Goal: Use online tool/utility: Utilize a website feature to perform a specific function

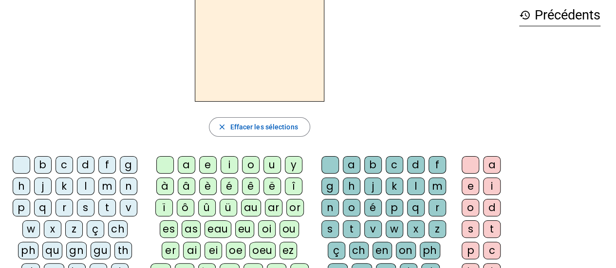
scroll to position [56, 0]
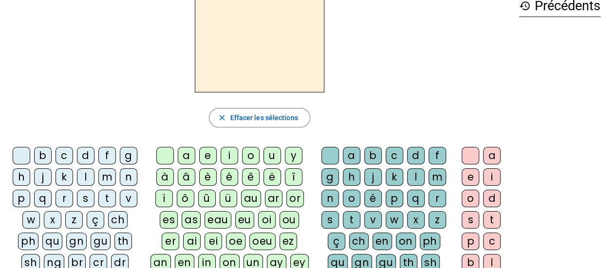
click at [52, 160] on div "b" at bounding box center [43, 156] width 18 height 18
click at [208, 158] on div "e" at bounding box center [208, 156] width 18 height 18
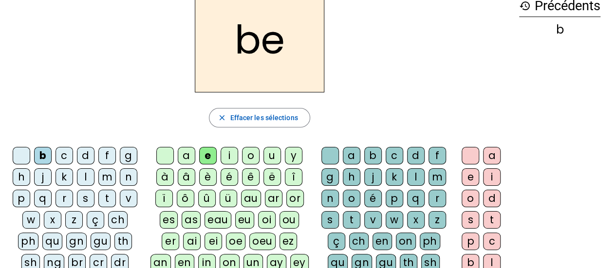
click at [402, 159] on div "c" at bounding box center [395, 156] width 18 height 18
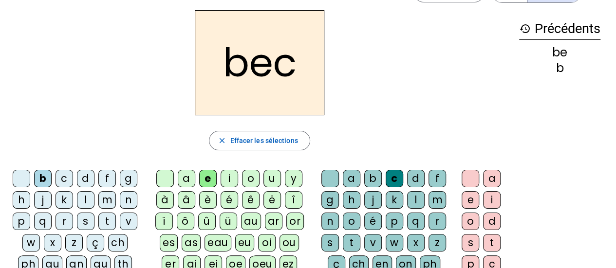
scroll to position [33, 0]
click at [77, 230] on div "s" at bounding box center [86, 221] width 18 height 18
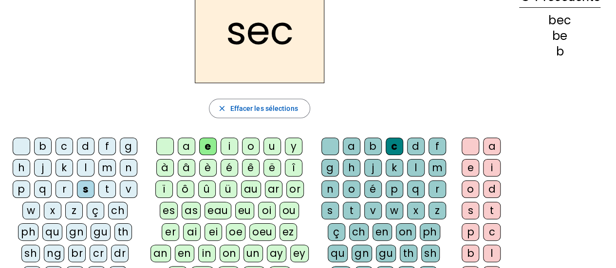
scroll to position [66, 0]
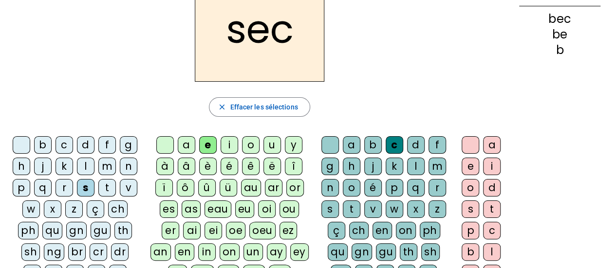
click at [184, 148] on div "a" at bounding box center [187, 145] width 18 height 18
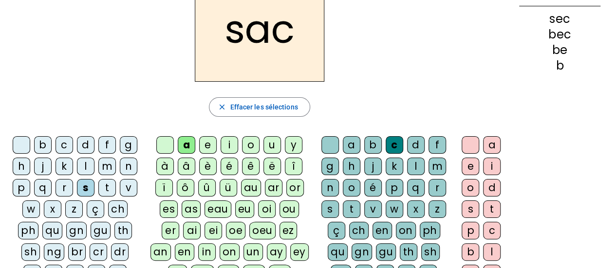
click at [333, 151] on div at bounding box center [331, 145] width 18 height 18
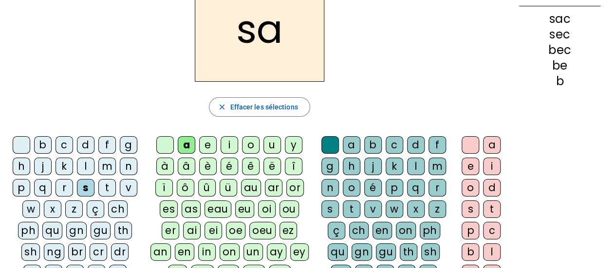
click at [120, 197] on div "v" at bounding box center [129, 188] width 18 height 18
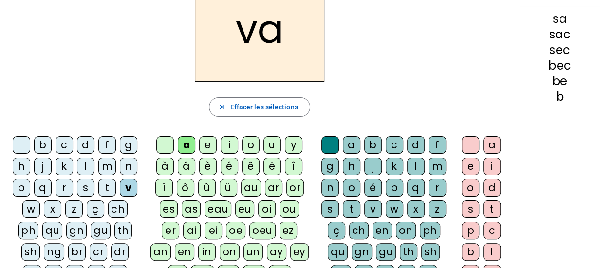
click at [164, 146] on div at bounding box center [165, 145] width 18 height 18
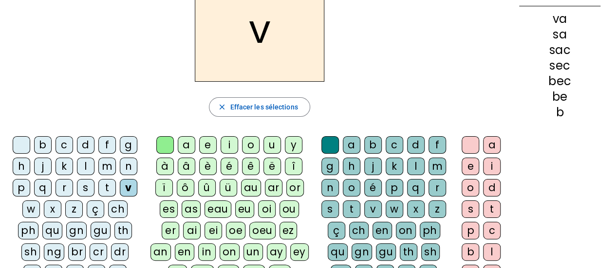
click at [185, 151] on div "a" at bounding box center [187, 145] width 18 height 18
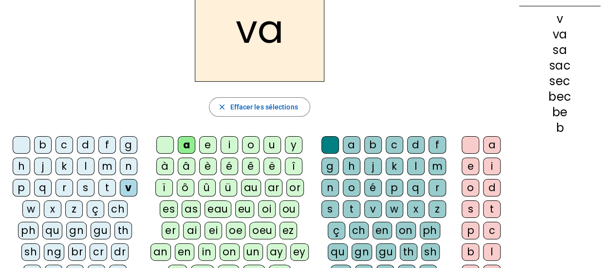
click at [407, 175] on div "l" at bounding box center [416, 167] width 18 height 18
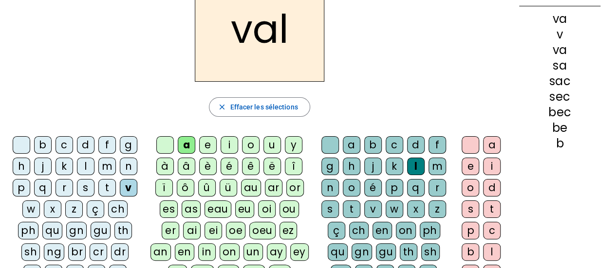
click at [30, 148] on div at bounding box center [22, 145] width 18 height 18
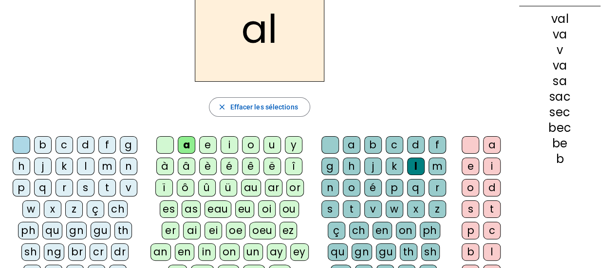
click at [98, 175] on div "m" at bounding box center [107, 167] width 18 height 18
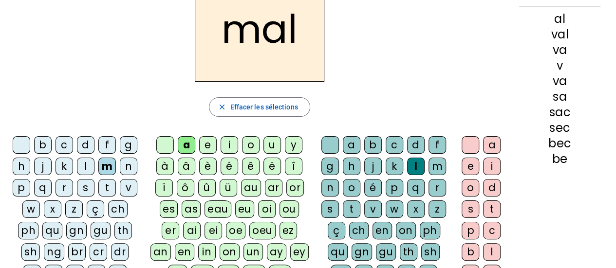
click at [234, 154] on div "i" at bounding box center [230, 145] width 18 height 18
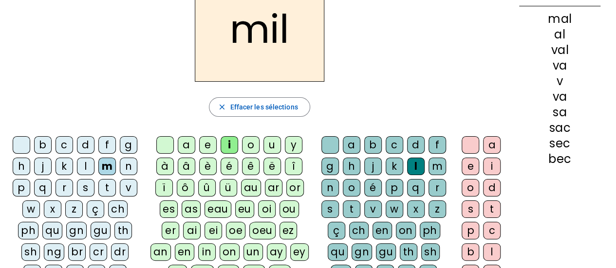
click at [73, 151] on div "c" at bounding box center [65, 145] width 18 height 18
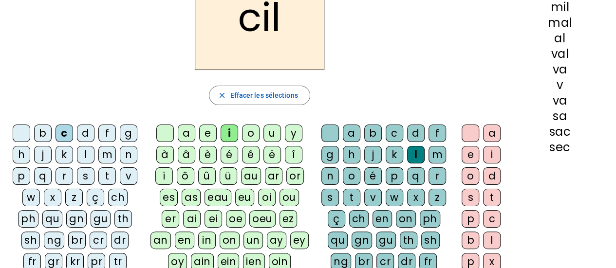
scroll to position [80, 0]
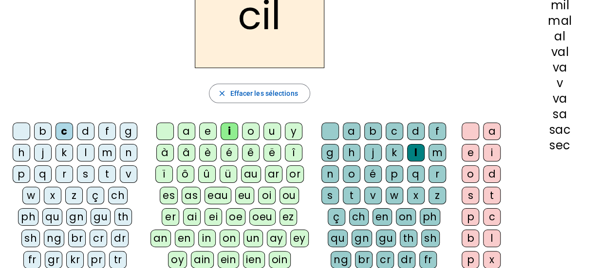
click at [77, 183] on div "s" at bounding box center [86, 175] width 18 height 18
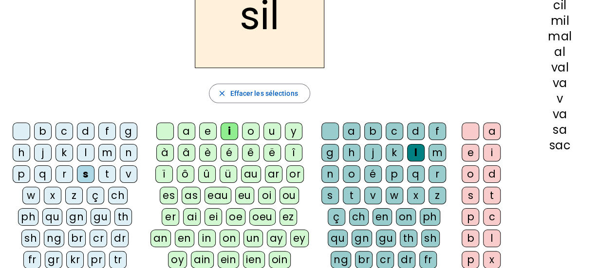
click at [355, 134] on div "a" at bounding box center [352, 132] width 18 height 18
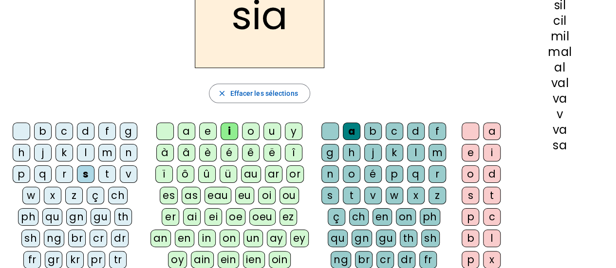
click at [181, 136] on div "a" at bounding box center [187, 132] width 18 height 18
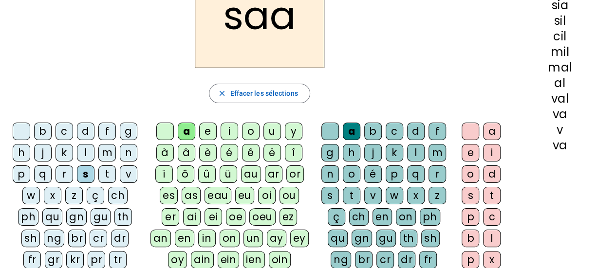
click at [407, 162] on div "l" at bounding box center [416, 153] width 18 height 18
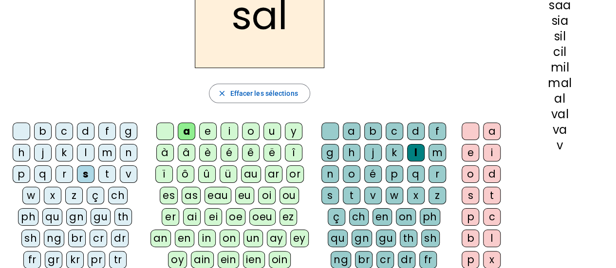
click at [273, 138] on div "u" at bounding box center [273, 132] width 18 height 18
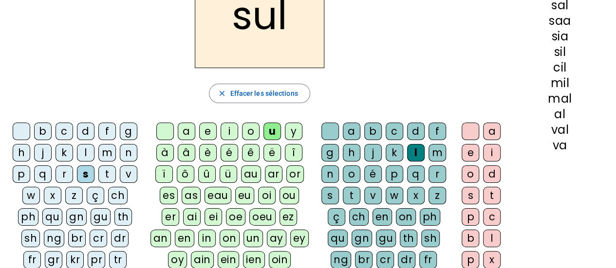
click at [252, 138] on div "o" at bounding box center [251, 132] width 18 height 18
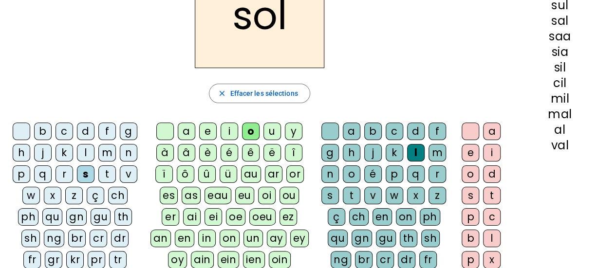
click at [189, 135] on div "a" at bounding box center [187, 132] width 18 height 18
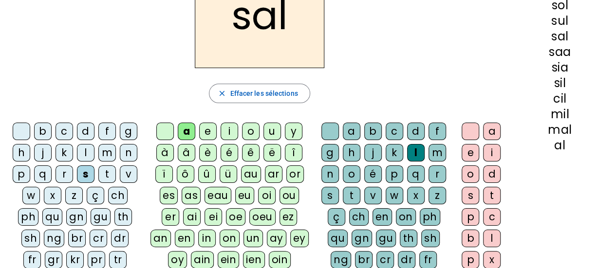
click at [205, 137] on div "e" at bounding box center [208, 132] width 18 height 18
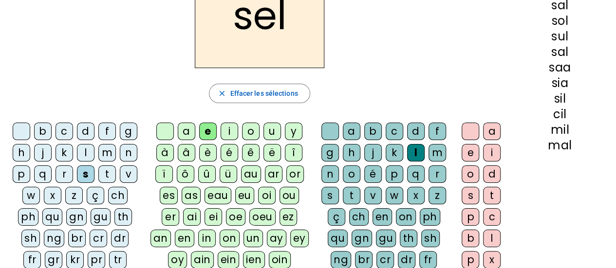
click at [120, 140] on div "g" at bounding box center [129, 132] width 18 height 18
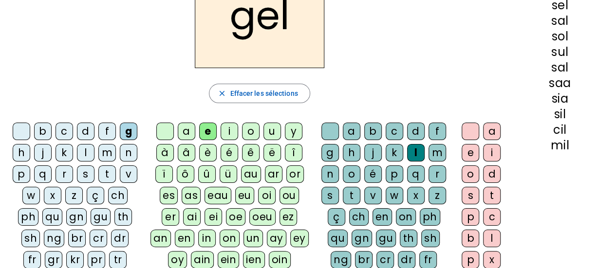
click at [52, 131] on div "b" at bounding box center [43, 132] width 18 height 18
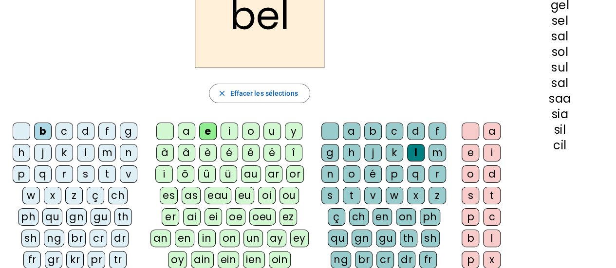
click at [30, 137] on div at bounding box center [22, 132] width 18 height 18
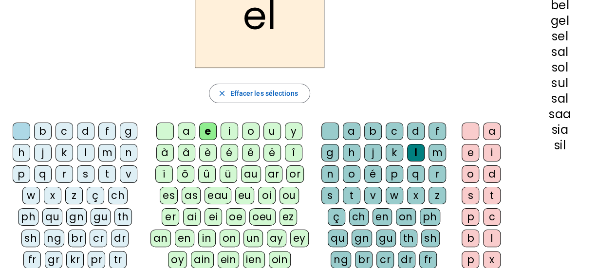
click at [98, 183] on div "t" at bounding box center [107, 175] width 18 height 18
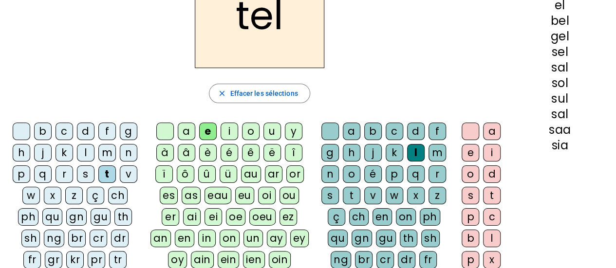
click at [120, 162] on div "n" at bounding box center [129, 153] width 18 height 18
